Goal: Task Accomplishment & Management: Use online tool/utility

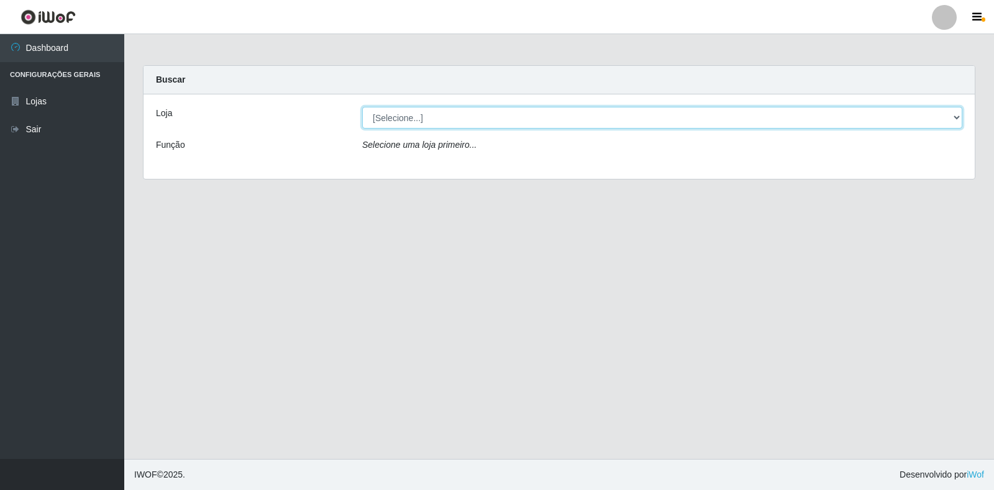
drag, startPoint x: 953, startPoint y: 117, endPoint x: 799, endPoint y: 119, distance: 153.4
click at [952, 117] on select "[Selecione...] Extrabom - Loja 18 Goiabeiras" at bounding box center [662, 118] width 600 height 22
select select "501"
click at [362, 107] on select "[Selecione...] Extrabom - Loja 18 Goiabeiras" at bounding box center [662, 118] width 600 height 22
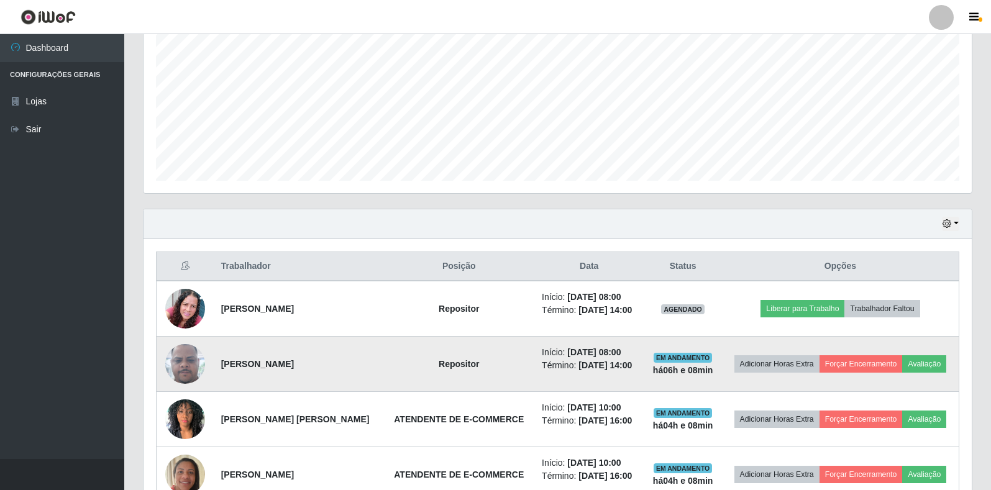
scroll to position [373, 0]
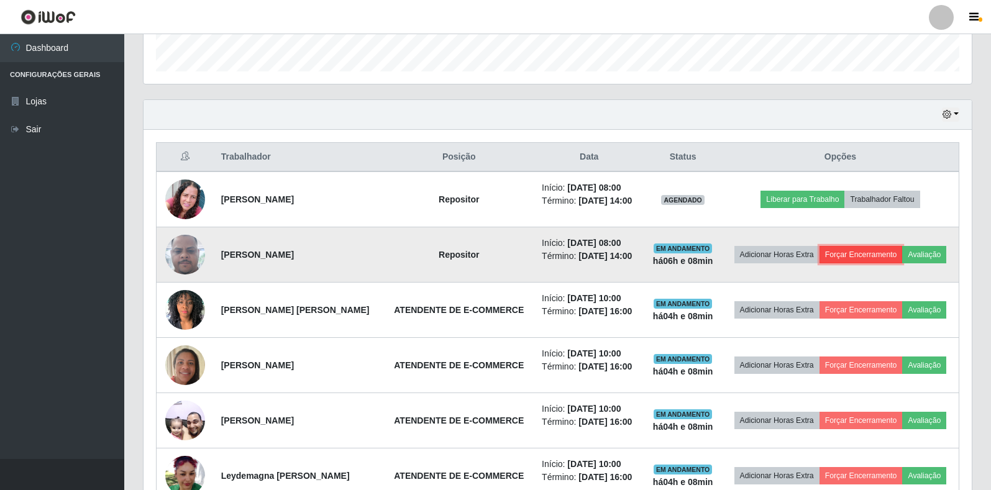
click at [848, 252] on button "Forçar Encerramento" at bounding box center [860, 254] width 83 height 17
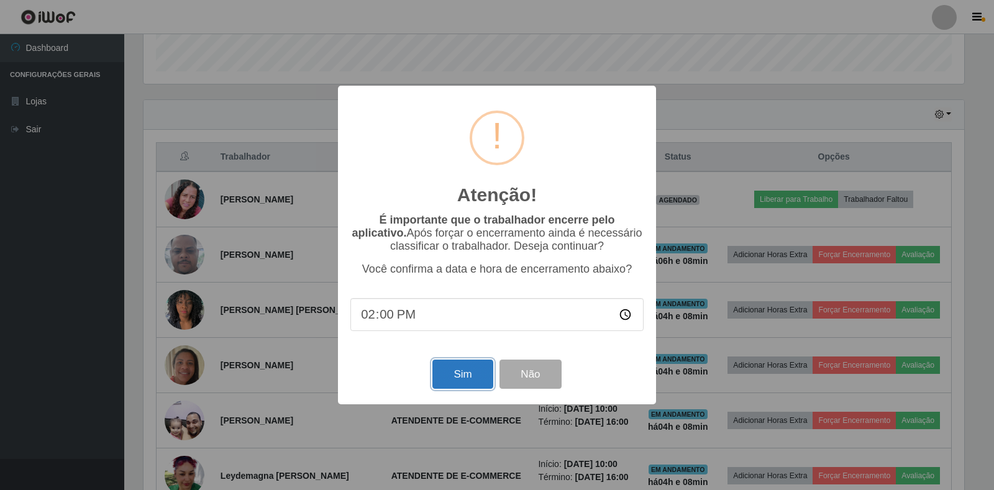
click at [455, 389] on button "Sim" at bounding box center [462, 374] width 60 height 29
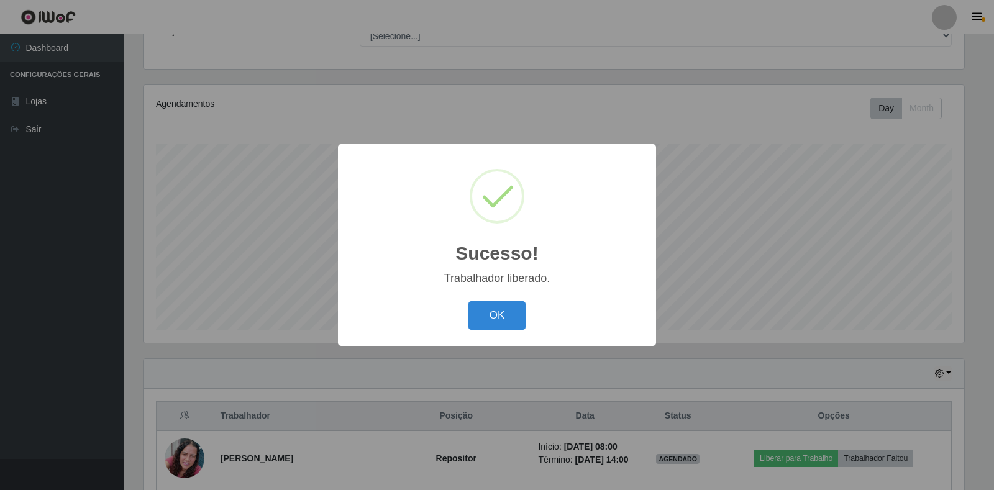
click at [481, 300] on div "OK Cancel" at bounding box center [496, 314] width 293 height 35
click at [492, 312] on button "OK" at bounding box center [497, 315] width 58 height 29
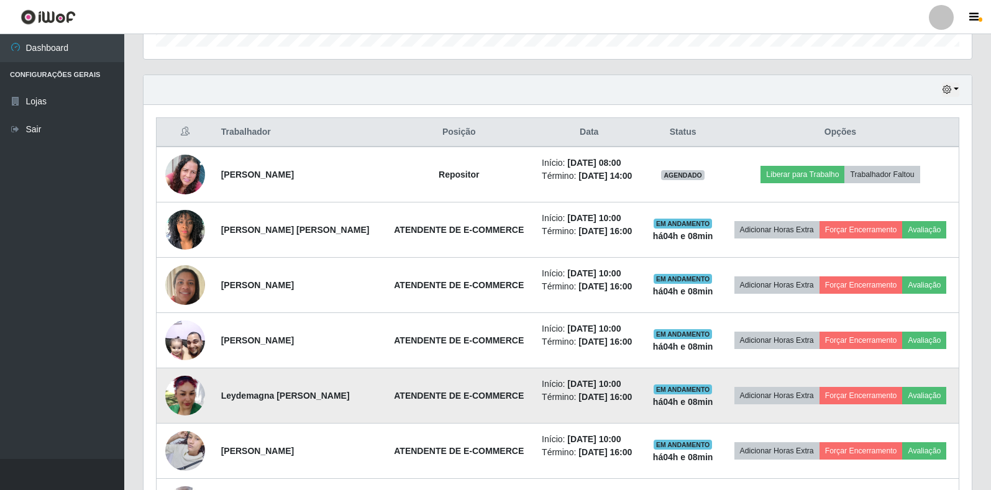
scroll to position [424, 0]
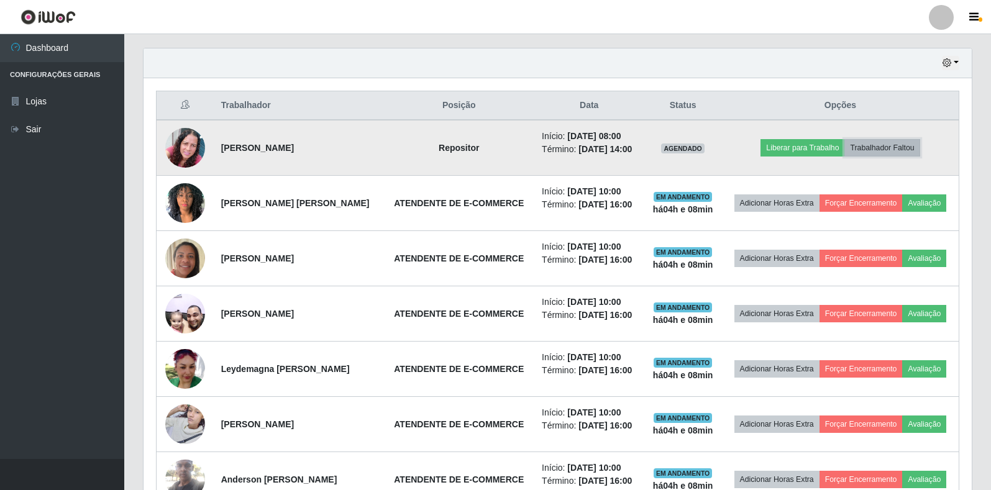
click at [894, 145] on button "Trabalhador Faltou" at bounding box center [881, 147] width 75 height 17
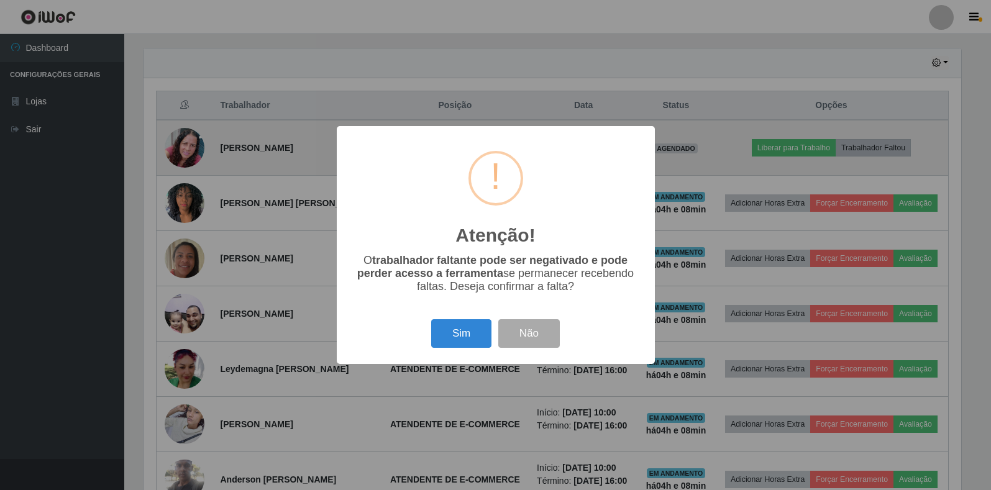
scroll to position [258, 820]
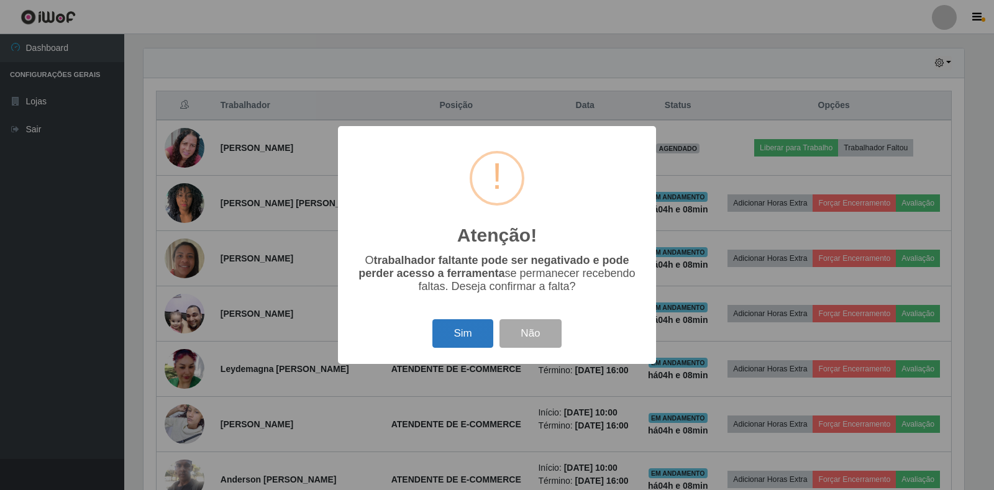
click at [468, 345] on button "Sim" at bounding box center [462, 333] width 60 height 29
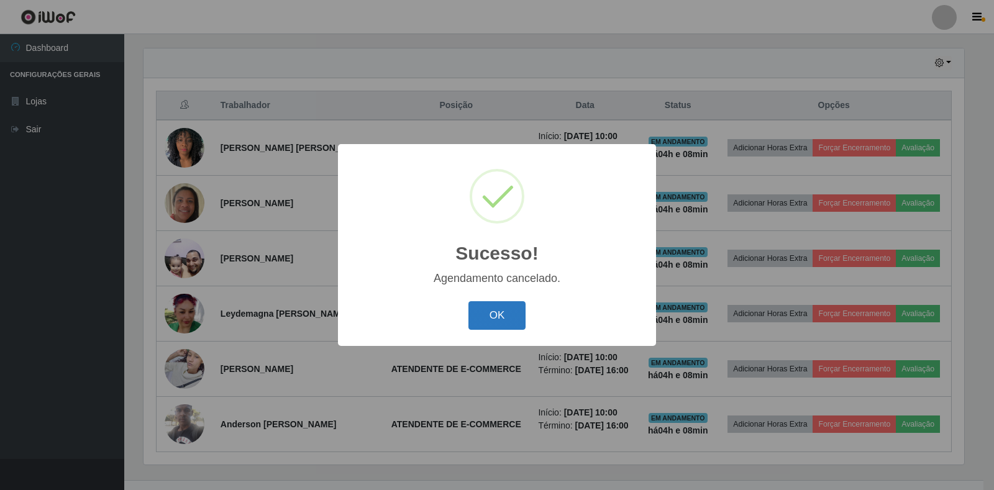
click at [514, 311] on button "OK" at bounding box center [497, 315] width 58 height 29
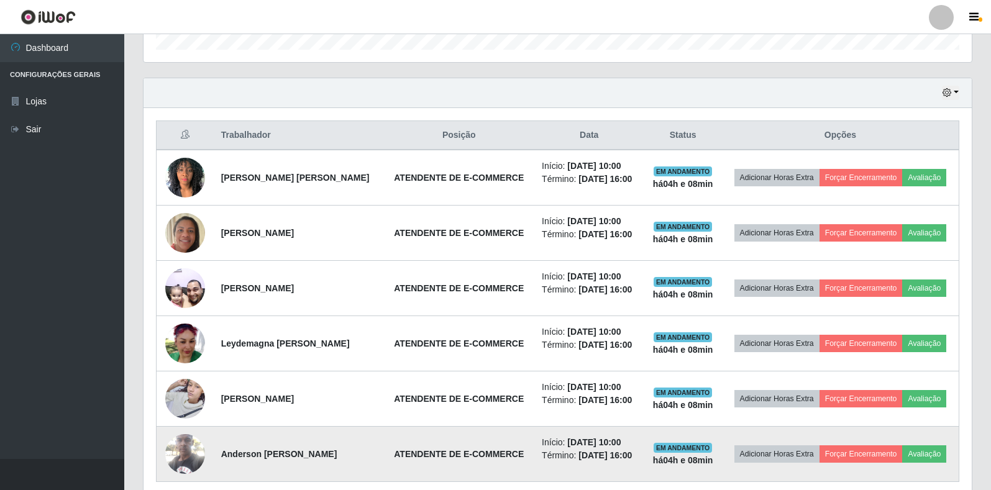
scroll to position [321, 0]
